Goal: Transaction & Acquisition: Download file/media

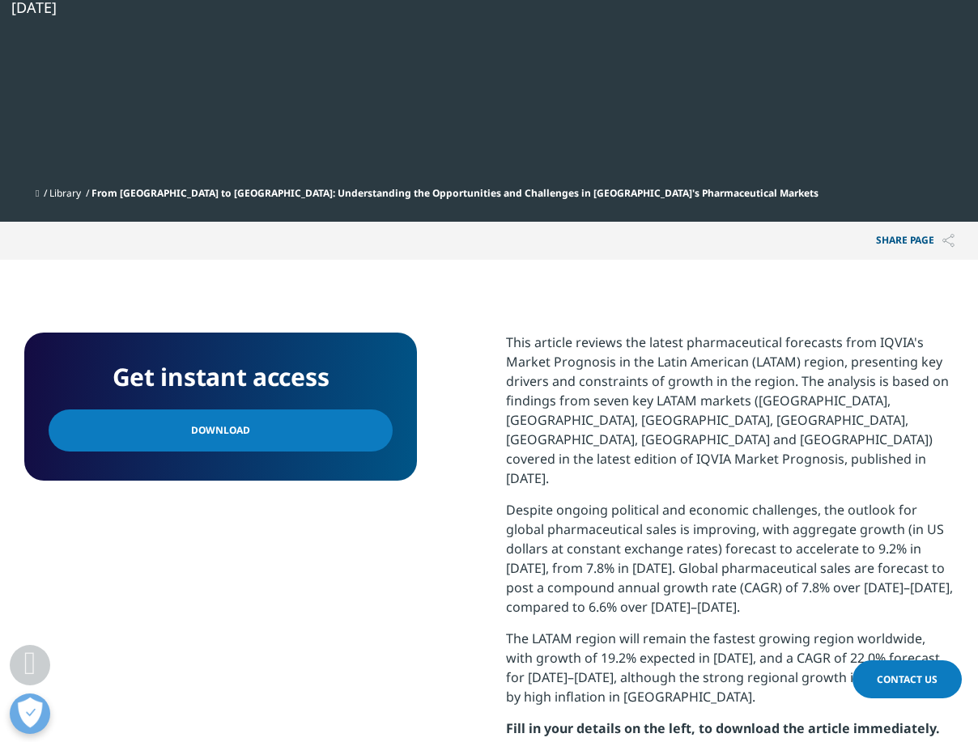
scroll to position [750, 0]
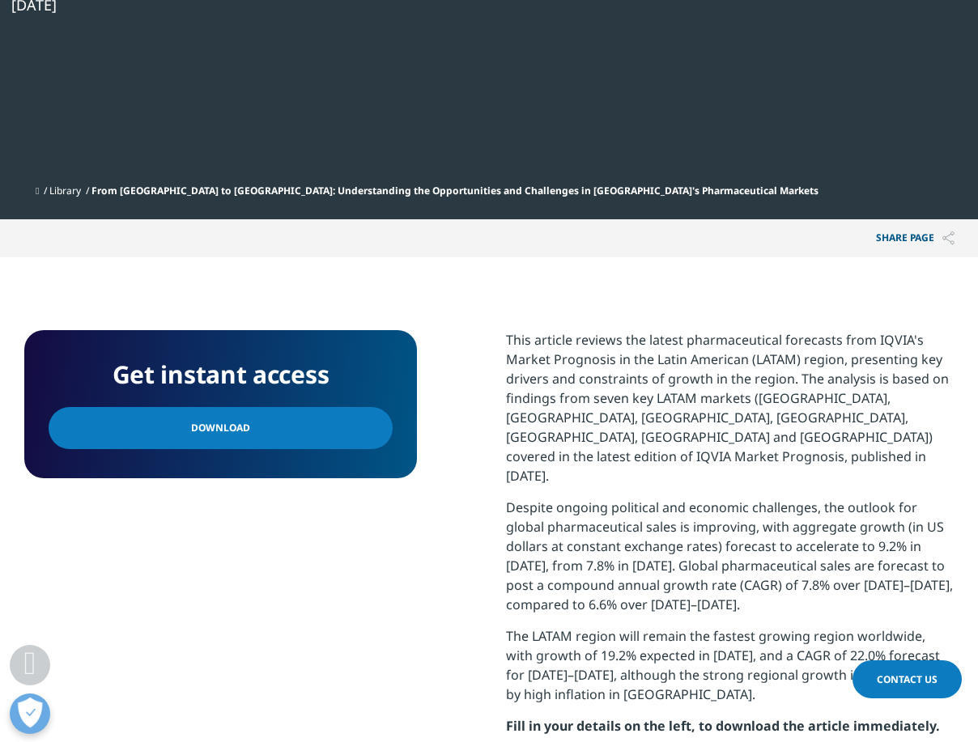
click at [252, 407] on link "Download" at bounding box center [221, 428] width 344 height 42
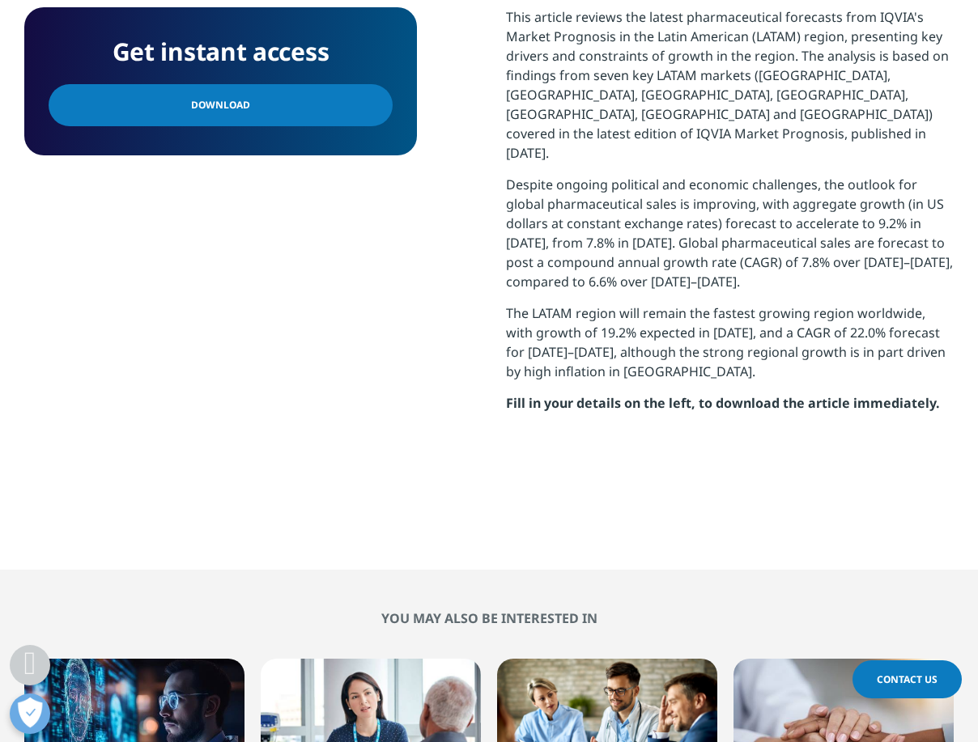
scroll to position [1317, 0]
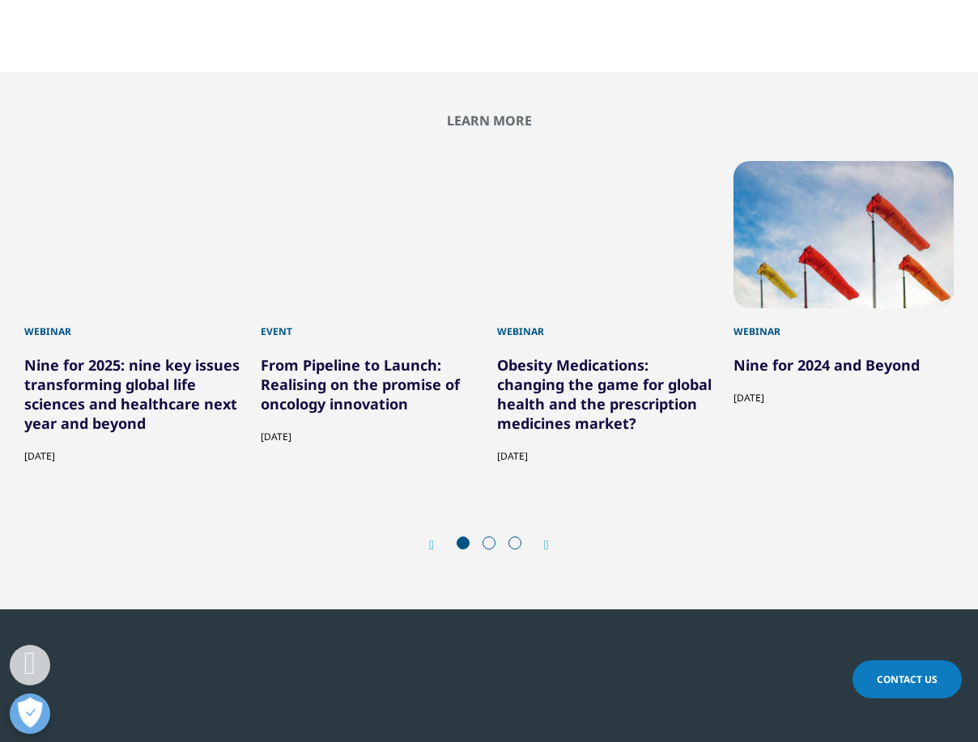
scroll to position [304, 929]
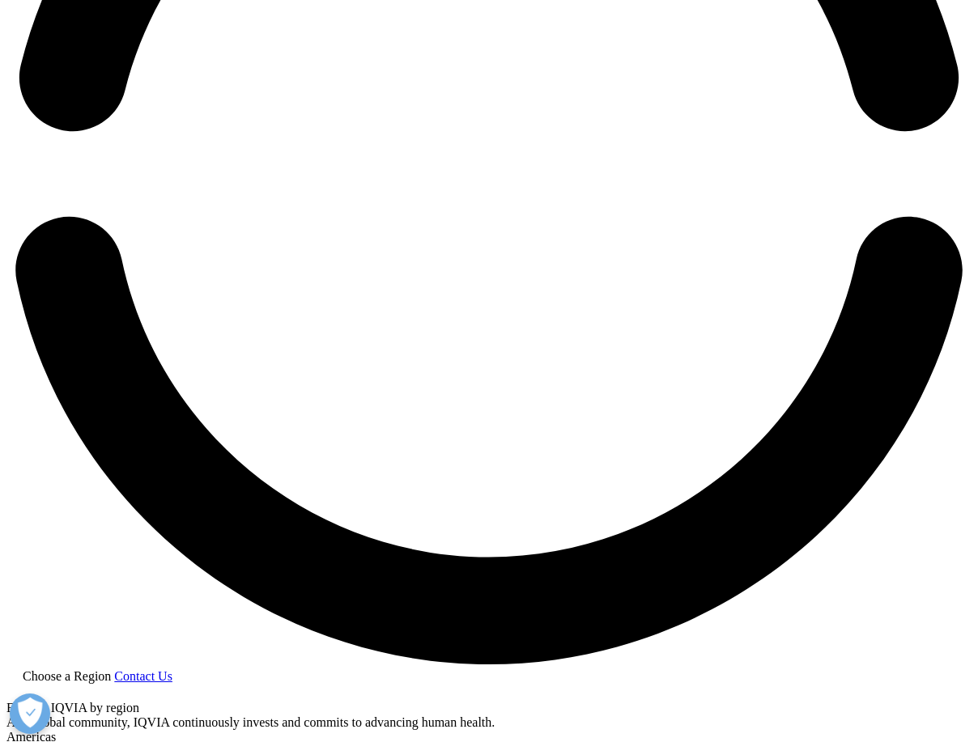
scroll to position [2266, 0]
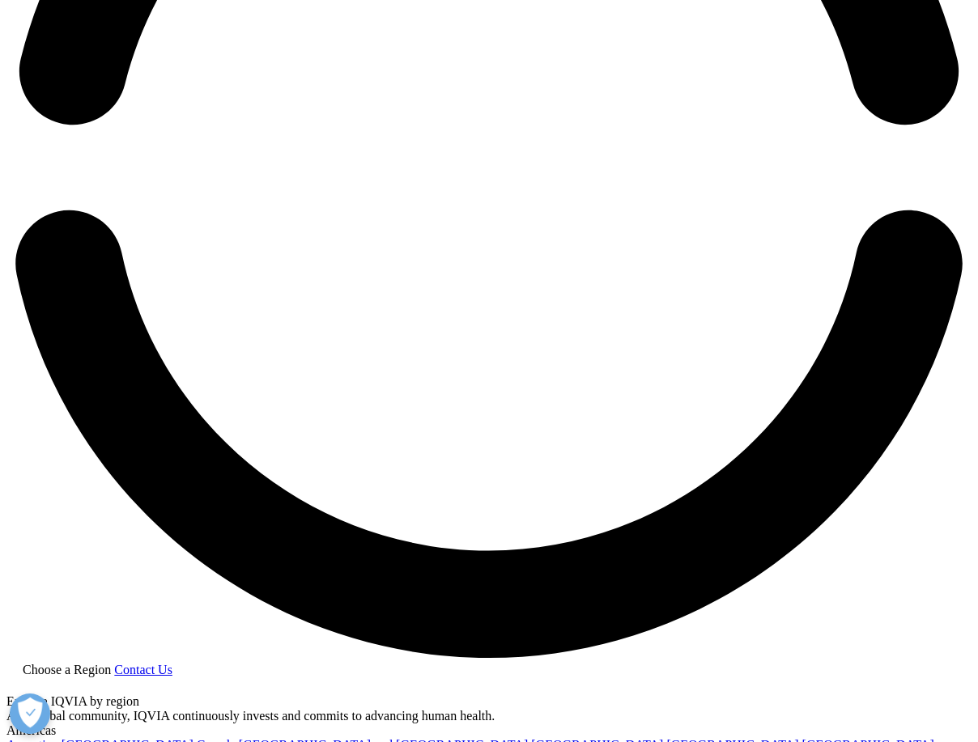
drag, startPoint x: 640, startPoint y: 321, endPoint x: 889, endPoint y: 147, distance: 303.9
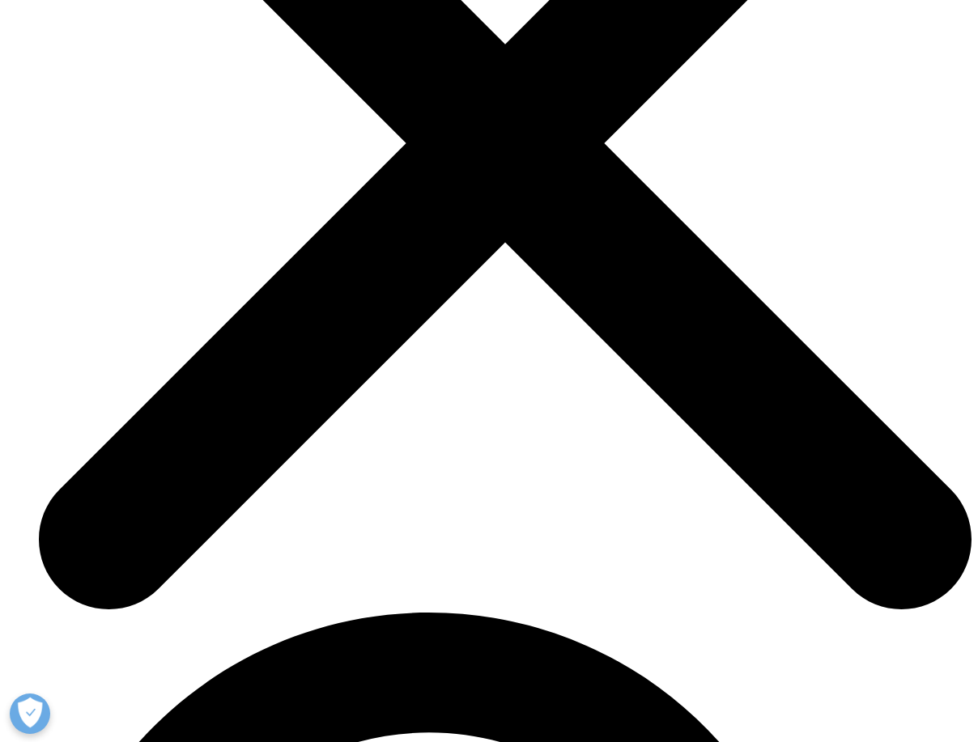
scroll to position [4695, 0]
